Goal: Participate in discussion: Engage in conversation with other users on a specific topic

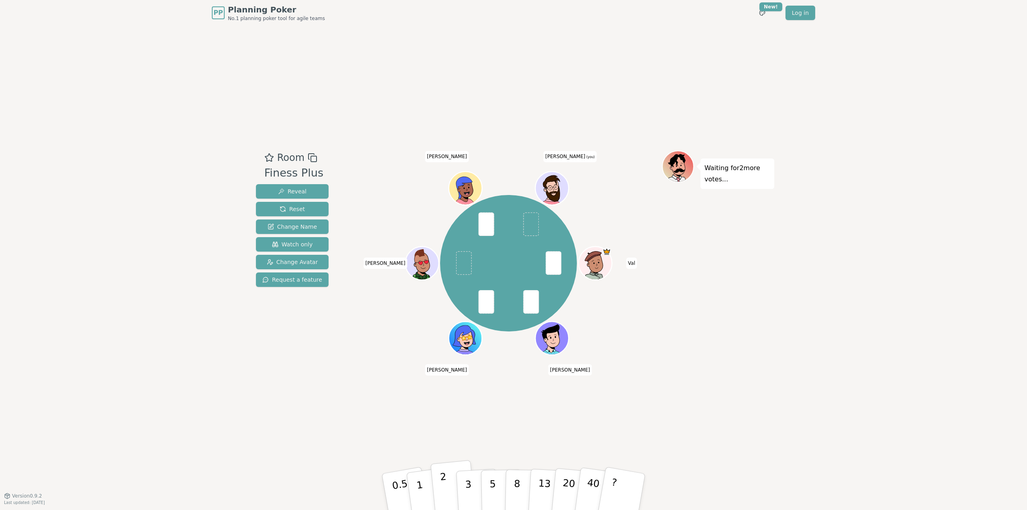
click at [441, 494] on button "2" at bounding box center [454, 492] width 46 height 64
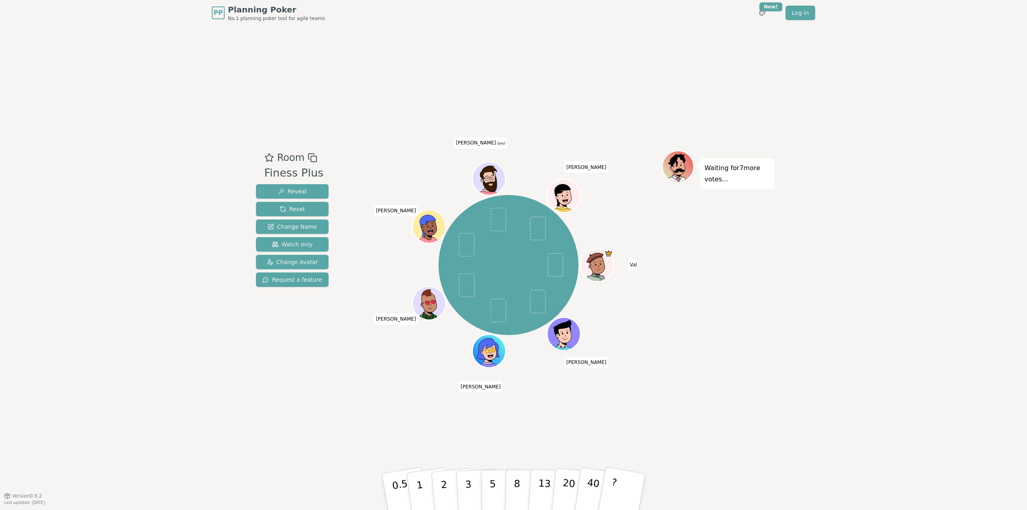
click at [911, 432] on div "PP Planning Poker No.1 planning poker tool for agile teams Toggle theme New! Lo…" at bounding box center [513, 255] width 1027 height 510
click at [257, 440] on div "Room Finess Plus Reveal Reset Change Name Watch only Change Avatar Request a fe…" at bounding box center [514, 261] width 522 height 470
click at [448, 500] on button "2" at bounding box center [454, 492] width 46 height 64
click at [474, 492] on button "3" at bounding box center [478, 492] width 44 height 63
click at [497, 495] on button "5" at bounding box center [501, 491] width 41 height 61
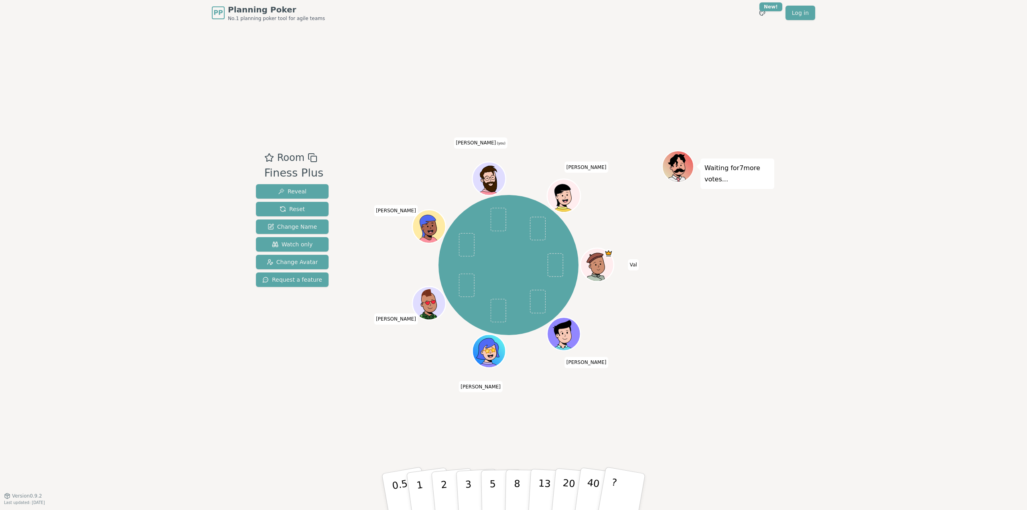
click at [935, 39] on div "PP Planning Poker No.1 planning poker tool for agile teams Toggle theme New! Lo…" at bounding box center [513, 255] width 1027 height 510
click at [491, 484] on p "5" at bounding box center [493, 491] width 7 height 43
click at [474, 496] on button "3" at bounding box center [478, 492] width 44 height 63
drag, startPoint x: 724, startPoint y: 180, endPoint x: 704, endPoint y: 164, distance: 26.0
click at [704, 164] on div "Waiting for 2 more votes..." at bounding box center [738, 174] width 74 height 30
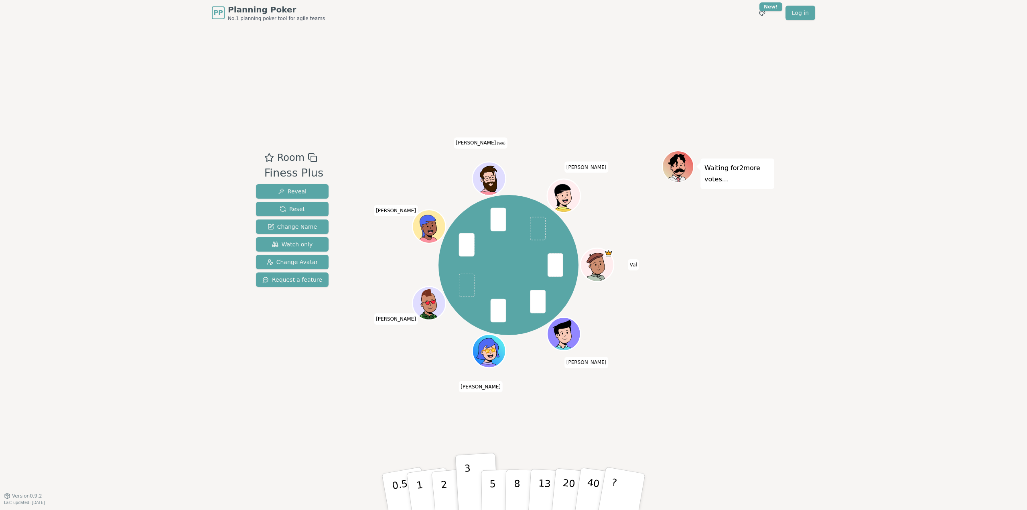
click at [724, 178] on p "Waiting for 2 more votes..." at bounding box center [738, 174] width 66 height 22
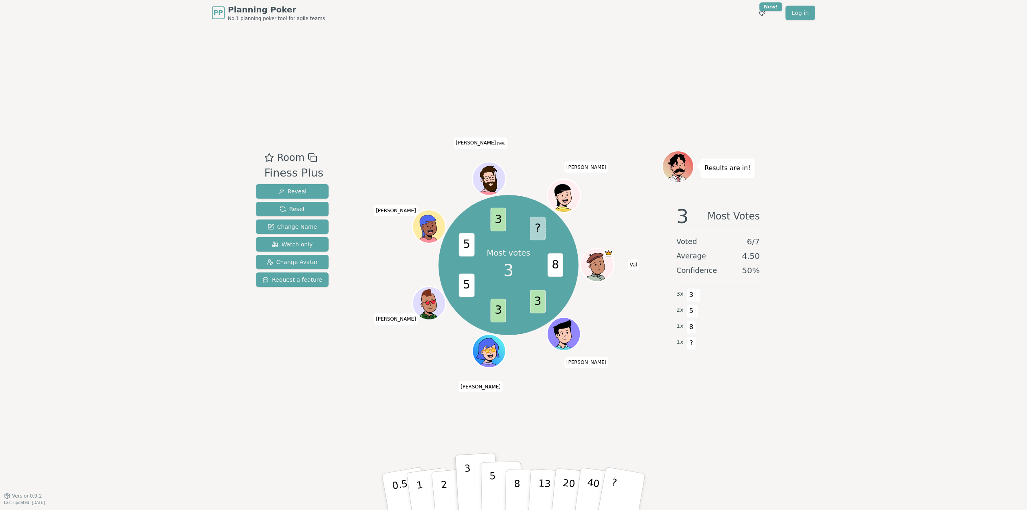
click at [491, 485] on p "5" at bounding box center [493, 491] width 7 height 43
